Goal: Task Accomplishment & Management: Manage account settings

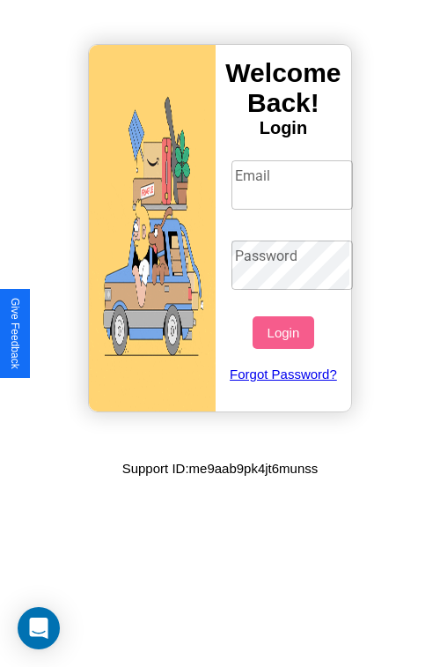
click at [294, 184] on input "Email" at bounding box center [293, 184] width 122 height 49
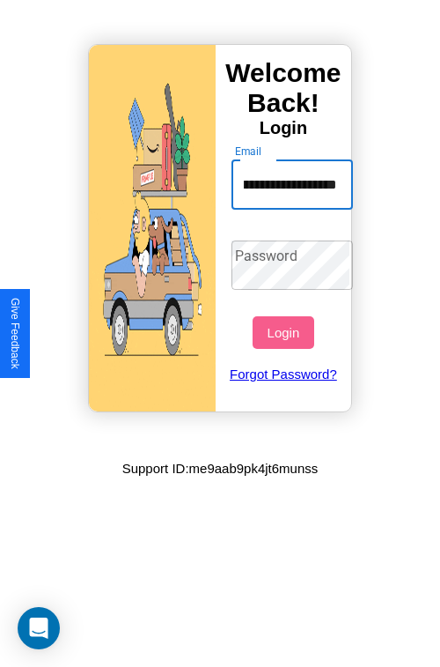
scroll to position [0, 61]
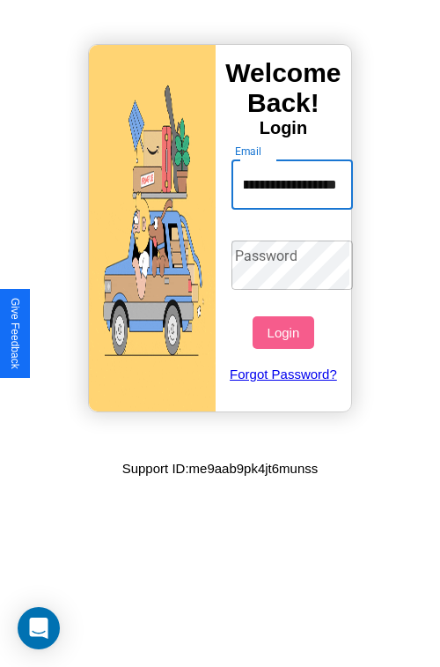
type input "**********"
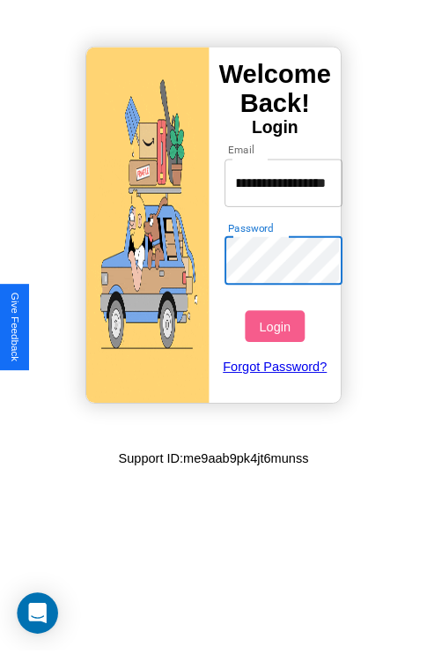
scroll to position [0, 0]
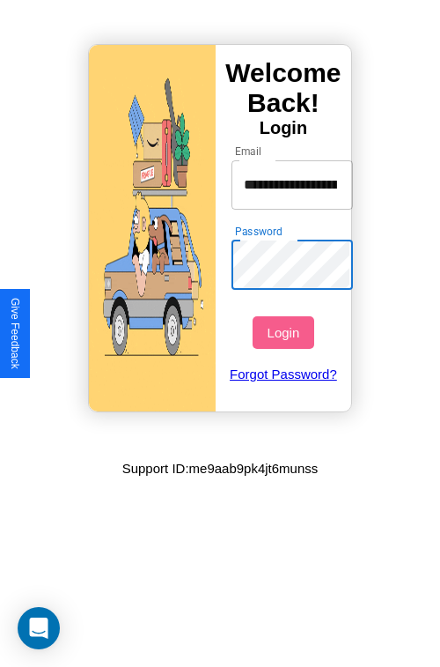
click at [285, 332] on button "Login" at bounding box center [283, 332] width 61 height 33
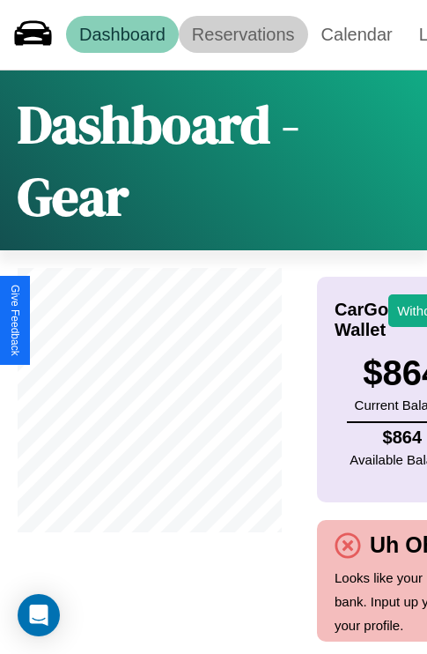
click at [243, 34] on link "Reservations" at bounding box center [243, 34] width 129 height 37
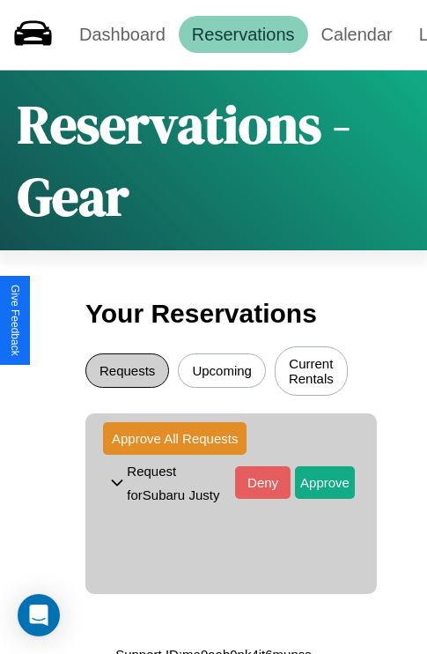
click at [127, 373] on button "Requests" at bounding box center [127, 370] width 84 height 34
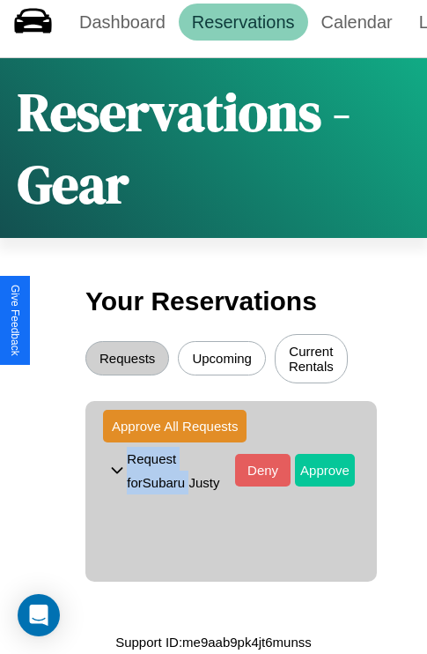
click at [312, 464] on button "Approve" at bounding box center [325, 470] width 60 height 33
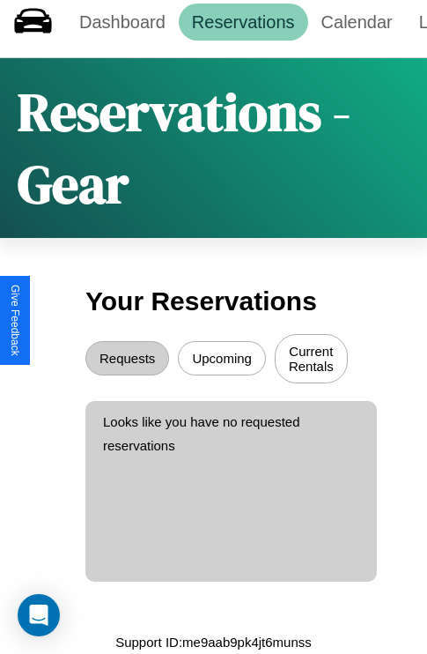
click at [222, 352] on button "Upcoming" at bounding box center [222, 358] width 88 height 34
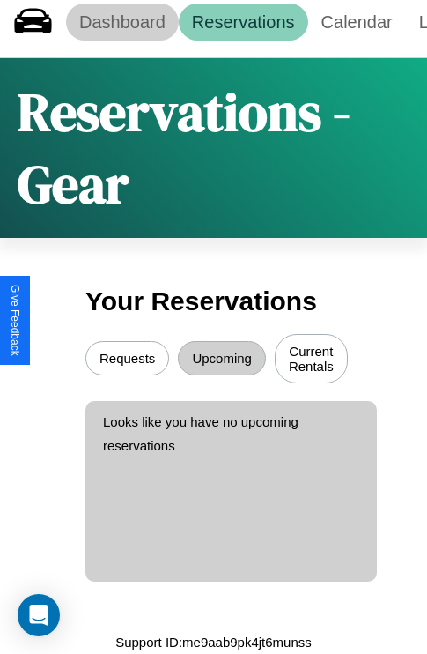
click at [122, 16] on link "Dashboard" at bounding box center [122, 22] width 113 height 37
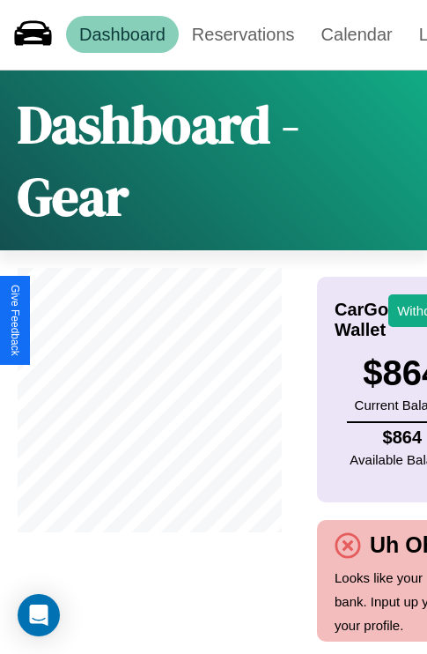
scroll to position [79, 0]
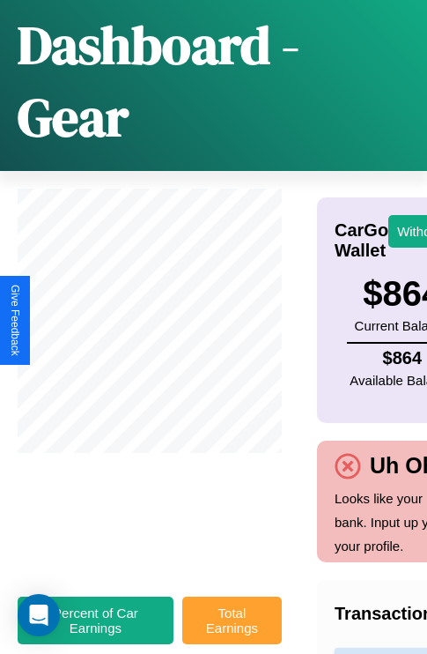
click at [232, 629] on button "Total Earnings" at bounding box center [232, 620] width 100 height 48
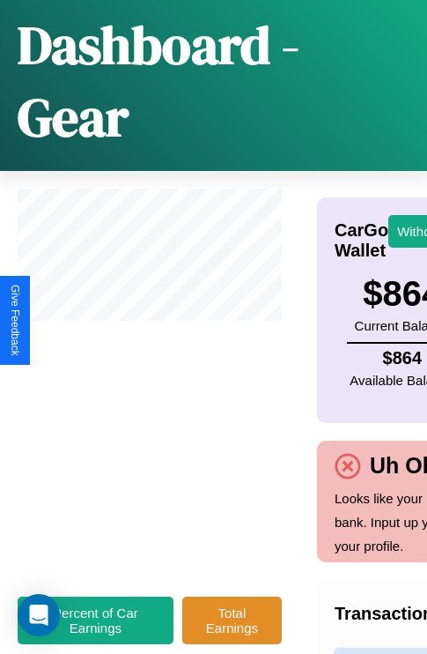
scroll to position [68, 121]
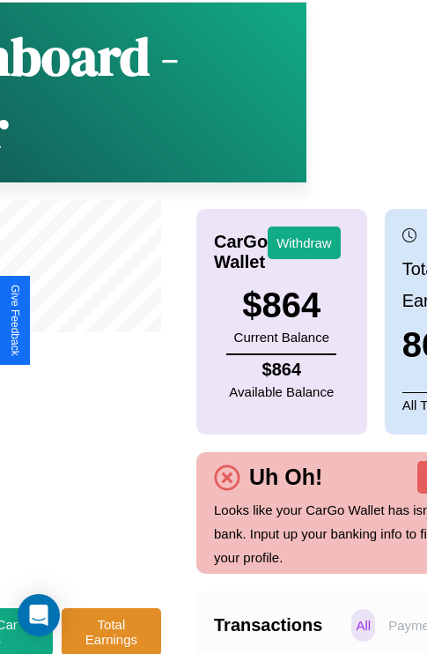
click at [393, 637] on p "Payments" at bounding box center [418, 625] width 68 height 33
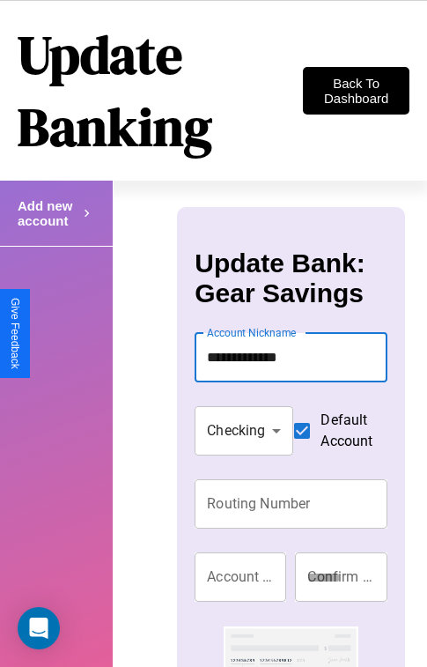
type input "**********"
